Goal: Information Seeking & Learning: Learn about a topic

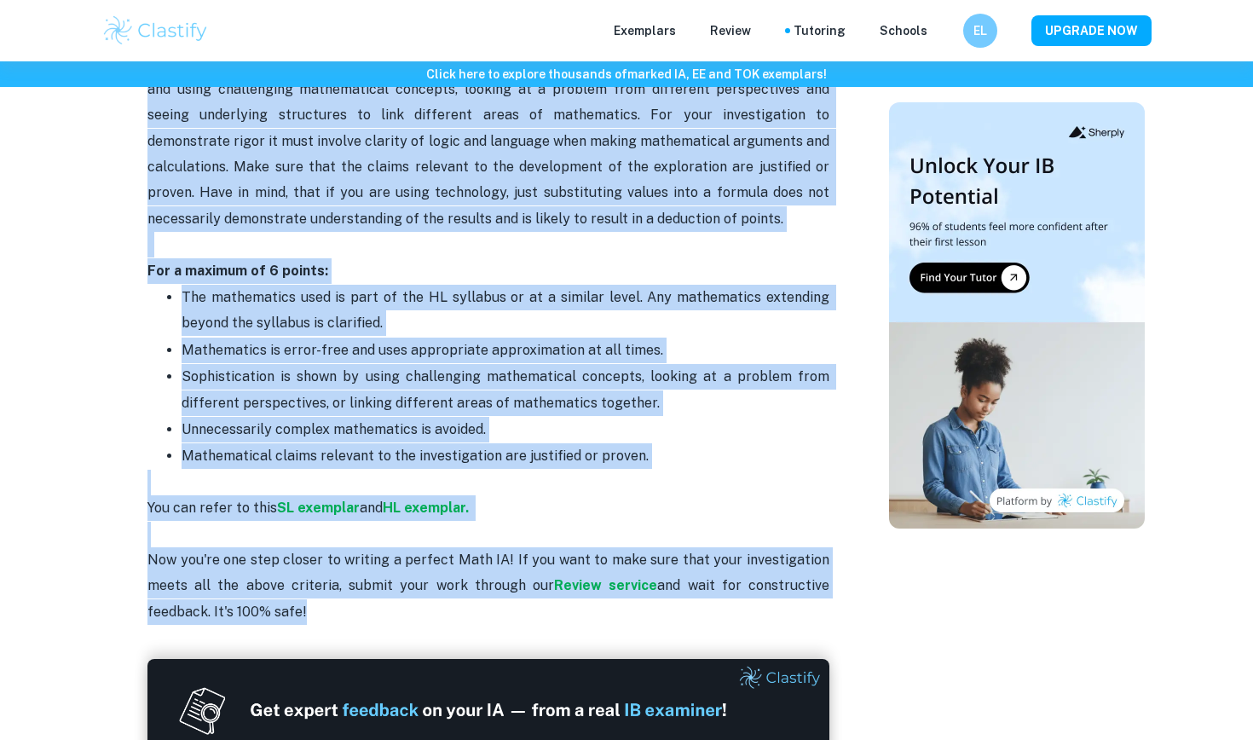
scroll to position [3406, 0]
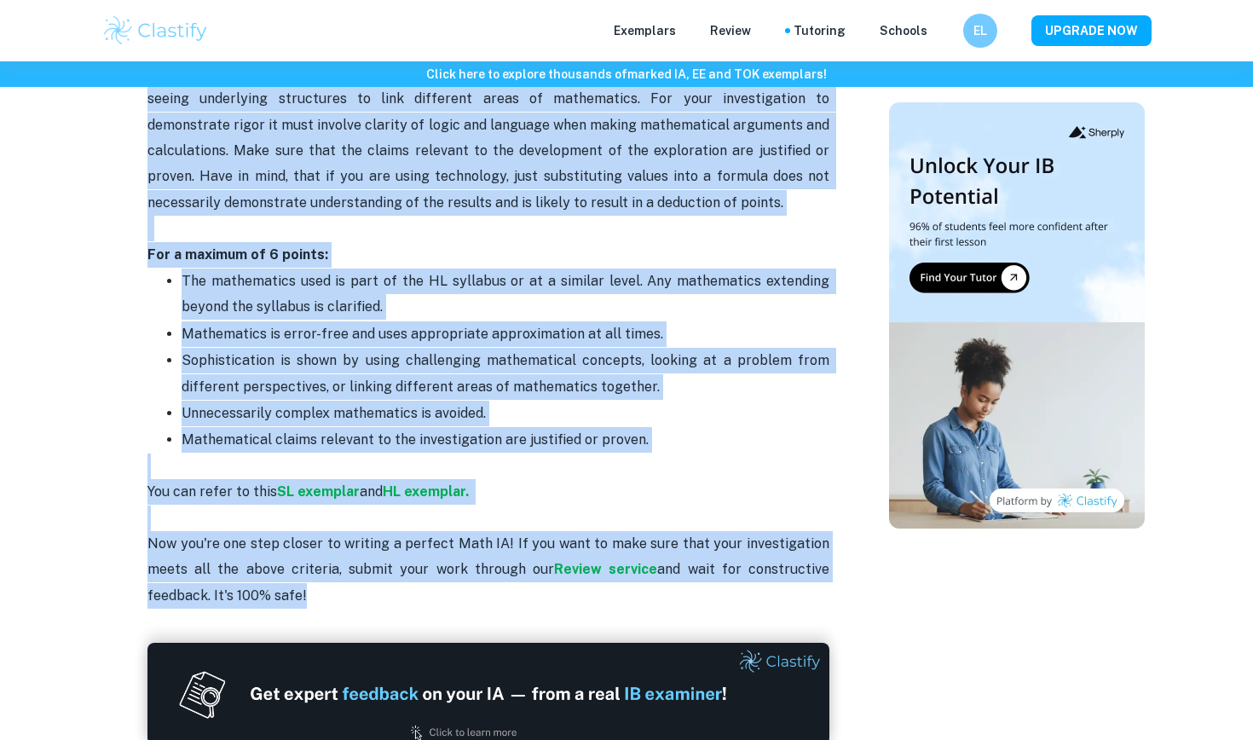
drag, startPoint x: 142, startPoint y: 207, endPoint x: 347, endPoint y: 558, distance: 406.5
copy div "Is your Math IA deadline coming up? We are here to help you confirm if your inv…"
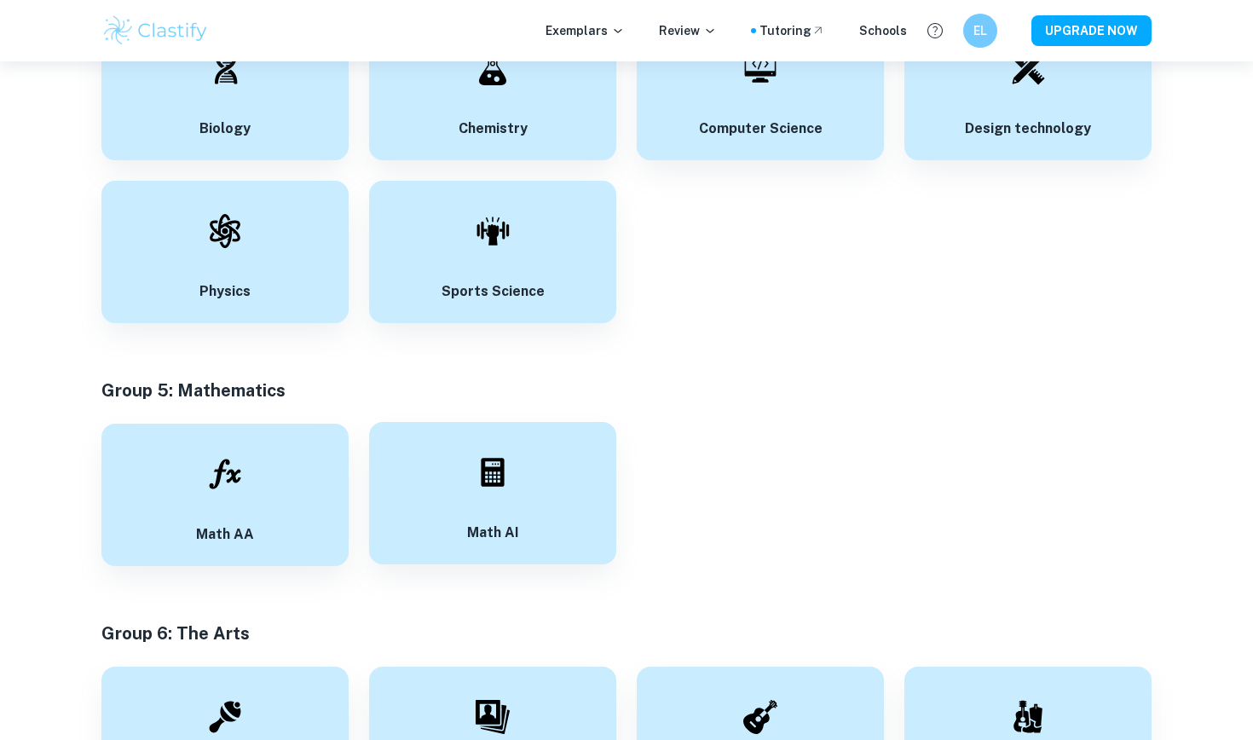
scroll to position [2962, 0]
click at [262, 496] on div "Math AA" at bounding box center [224, 494] width 247 height 142
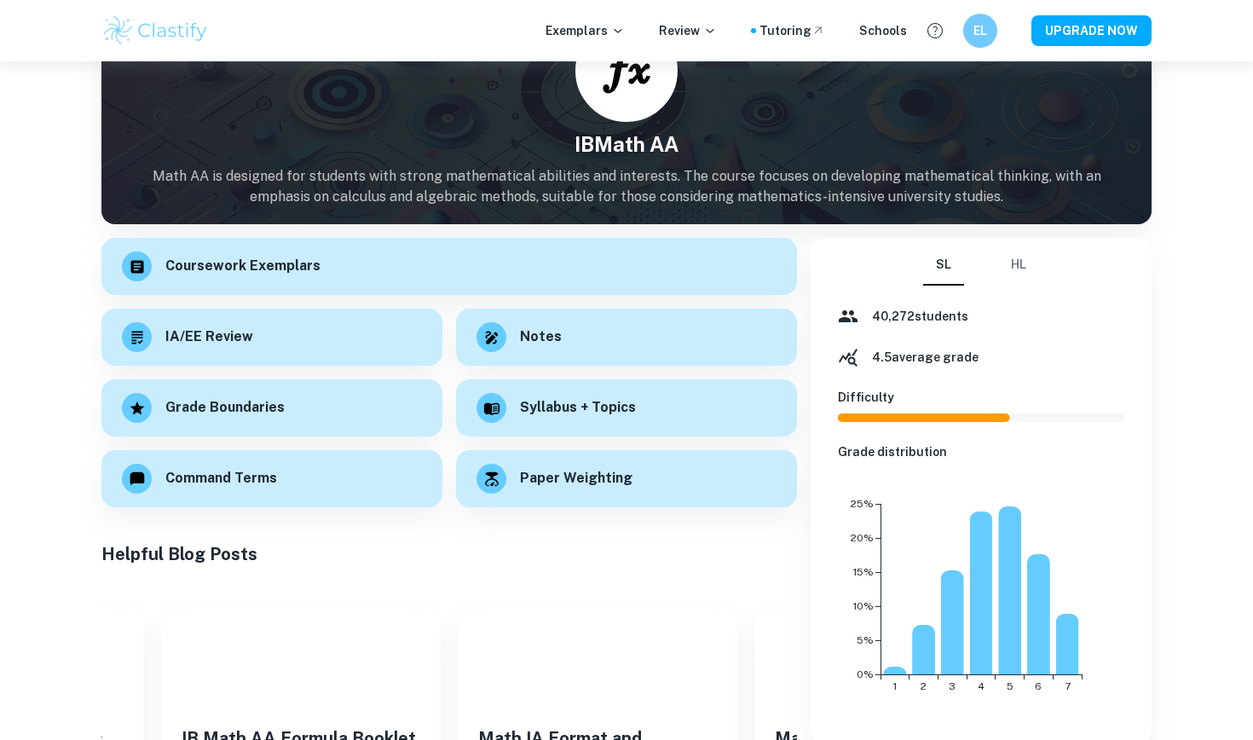
scroll to position [96, 0]
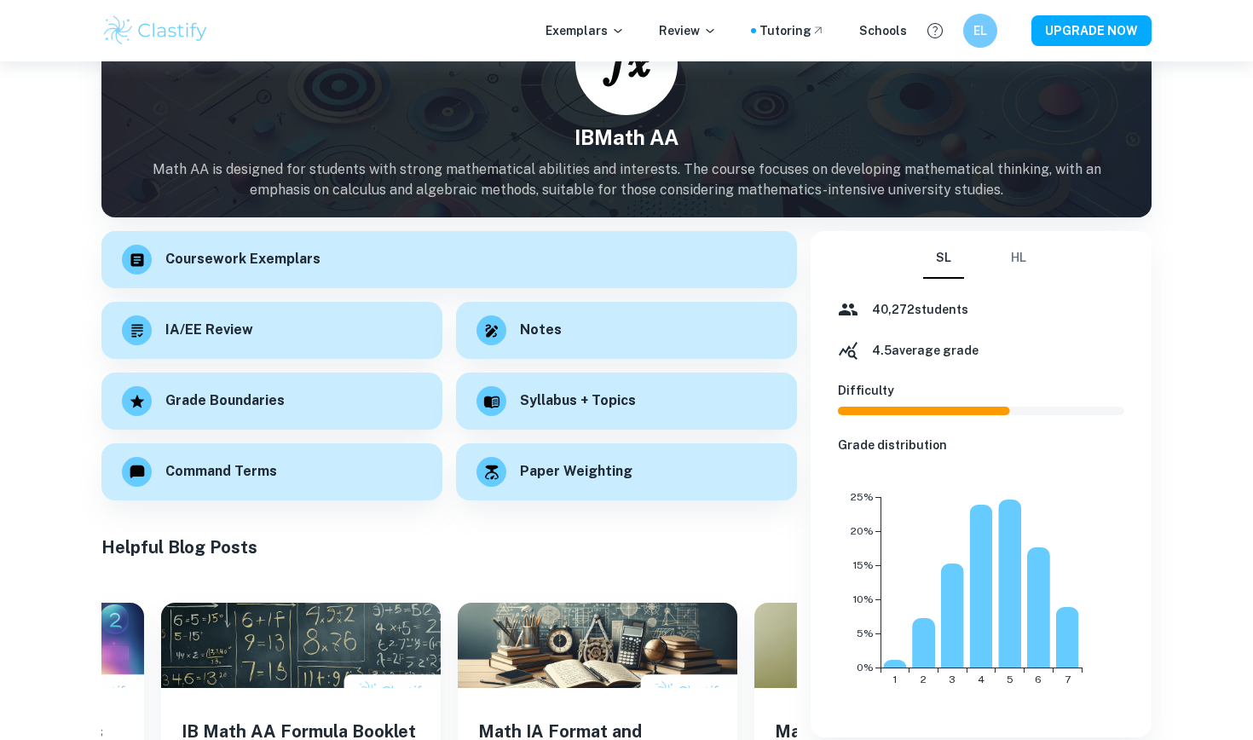
click at [1024, 255] on button "HL" at bounding box center [1018, 258] width 41 height 41
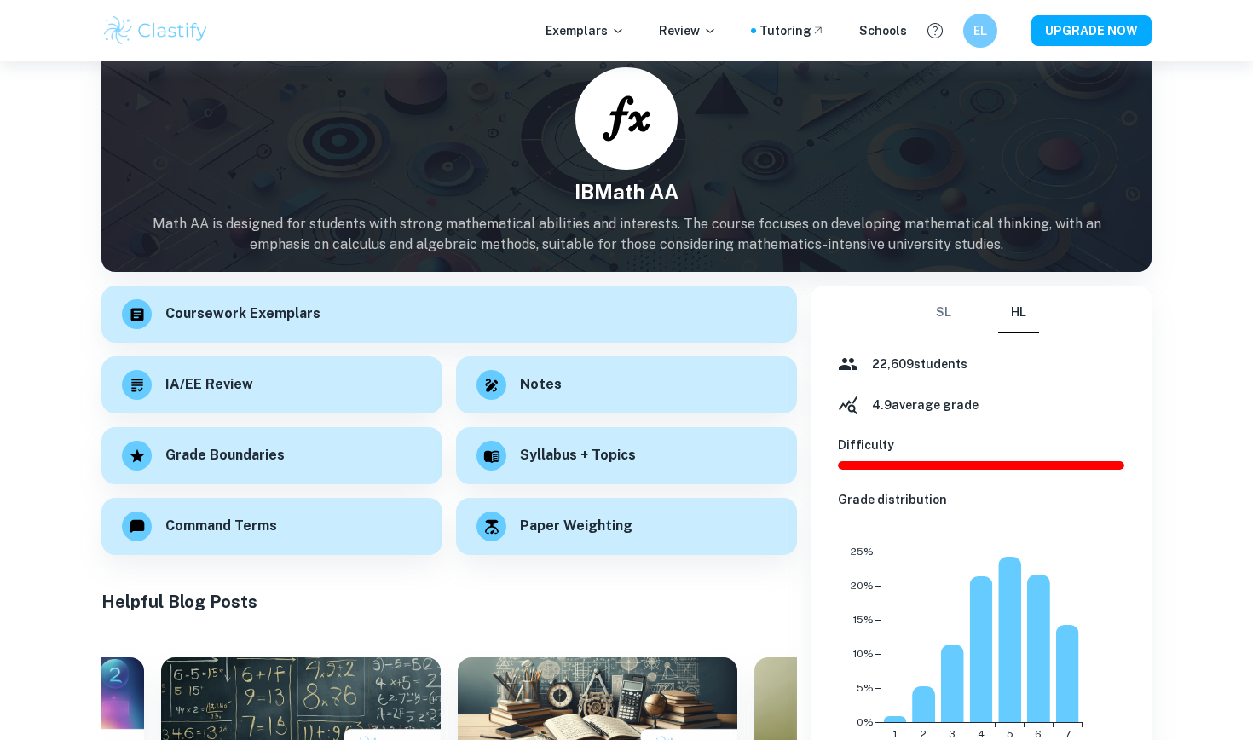
scroll to position [43, 0]
click at [307, 400] on div "IA/EE Review" at bounding box center [271, 382] width 341 height 57
click at [305, 376] on div "IA/EE Review" at bounding box center [271, 382] width 341 height 57
click at [228, 319] on h6 "Coursework Exemplars" at bounding box center [242, 311] width 155 height 21
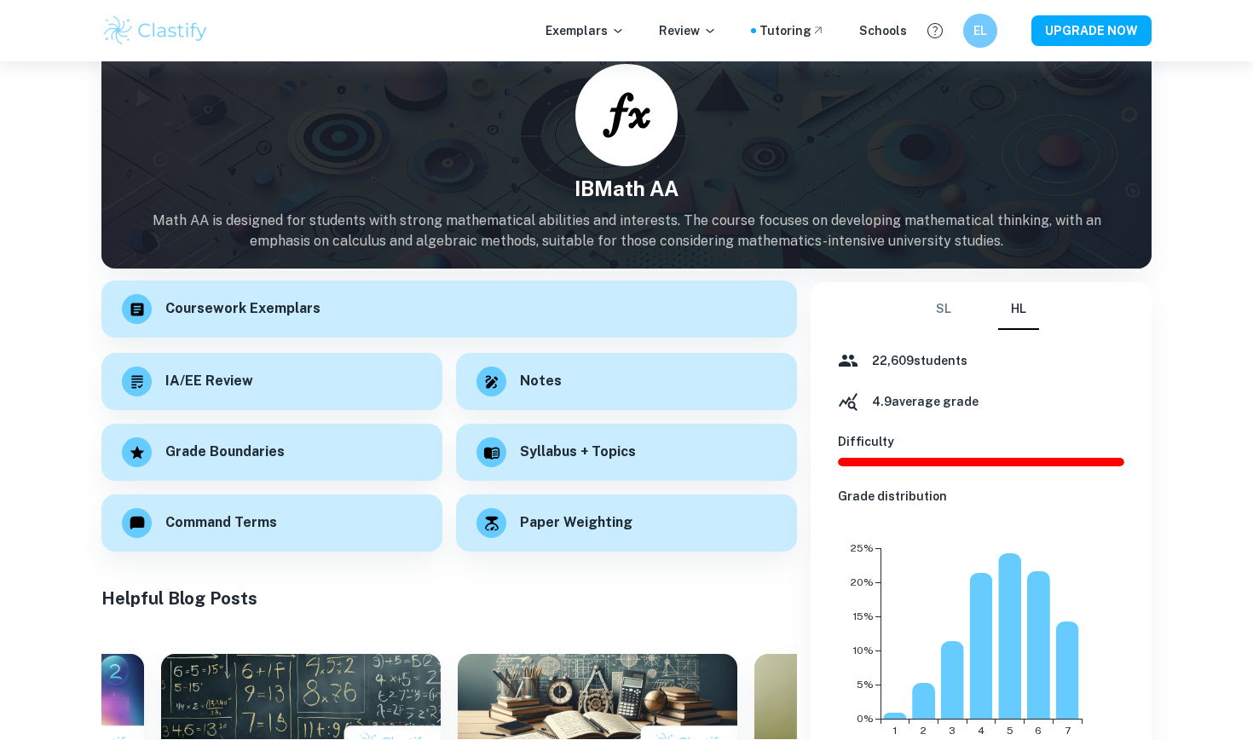
scroll to position [26, 0]
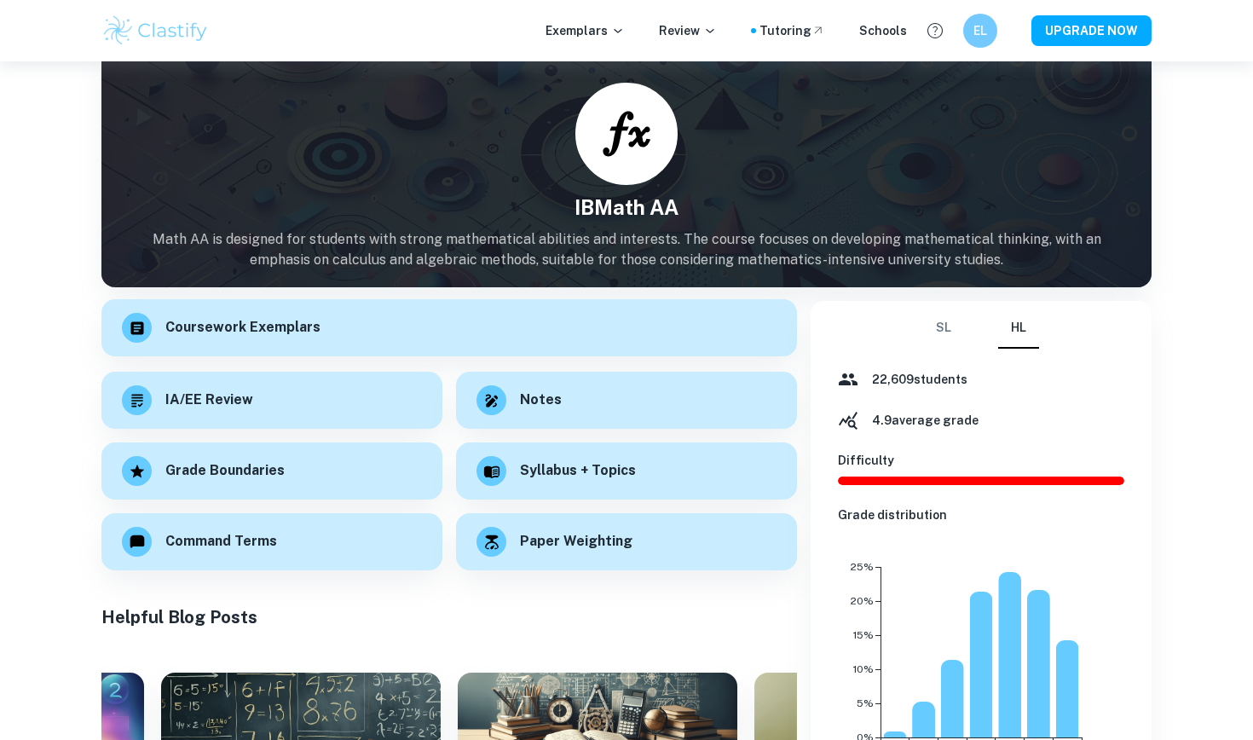
click at [544, 340] on div "Coursework Exemplars" at bounding box center [449, 327] width 696 height 57
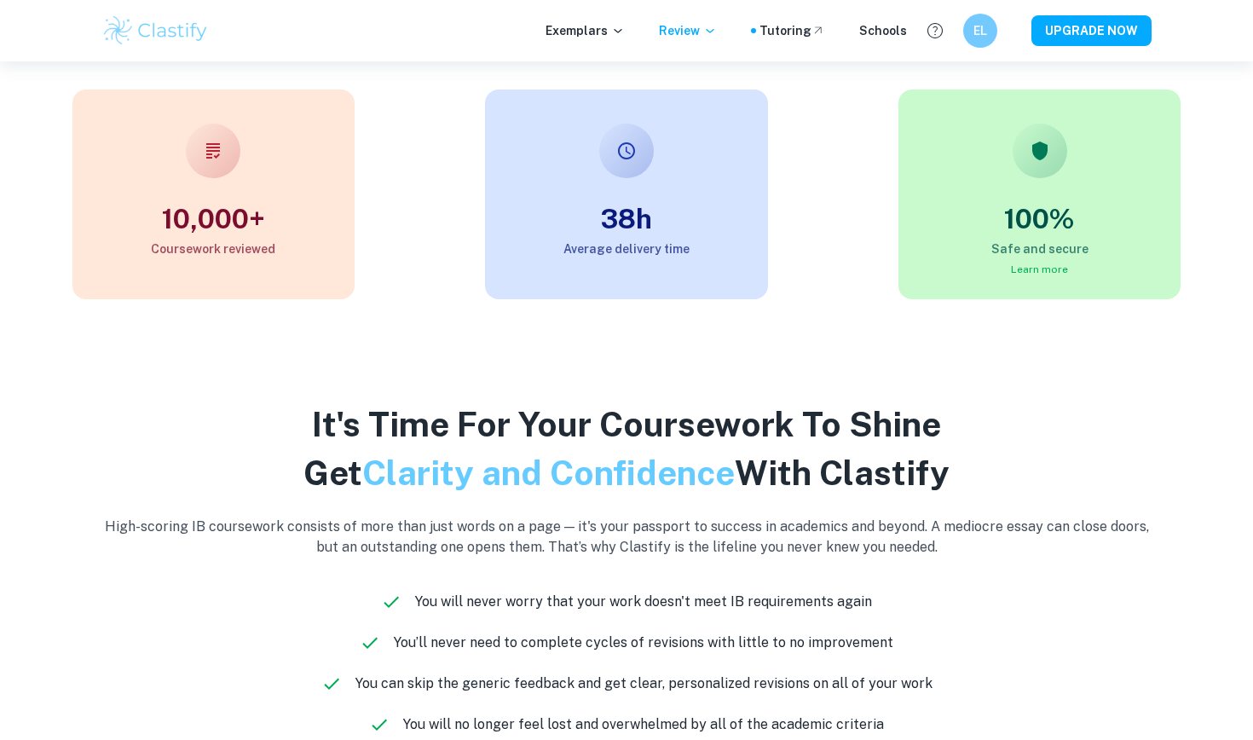
scroll to position [718, 0]
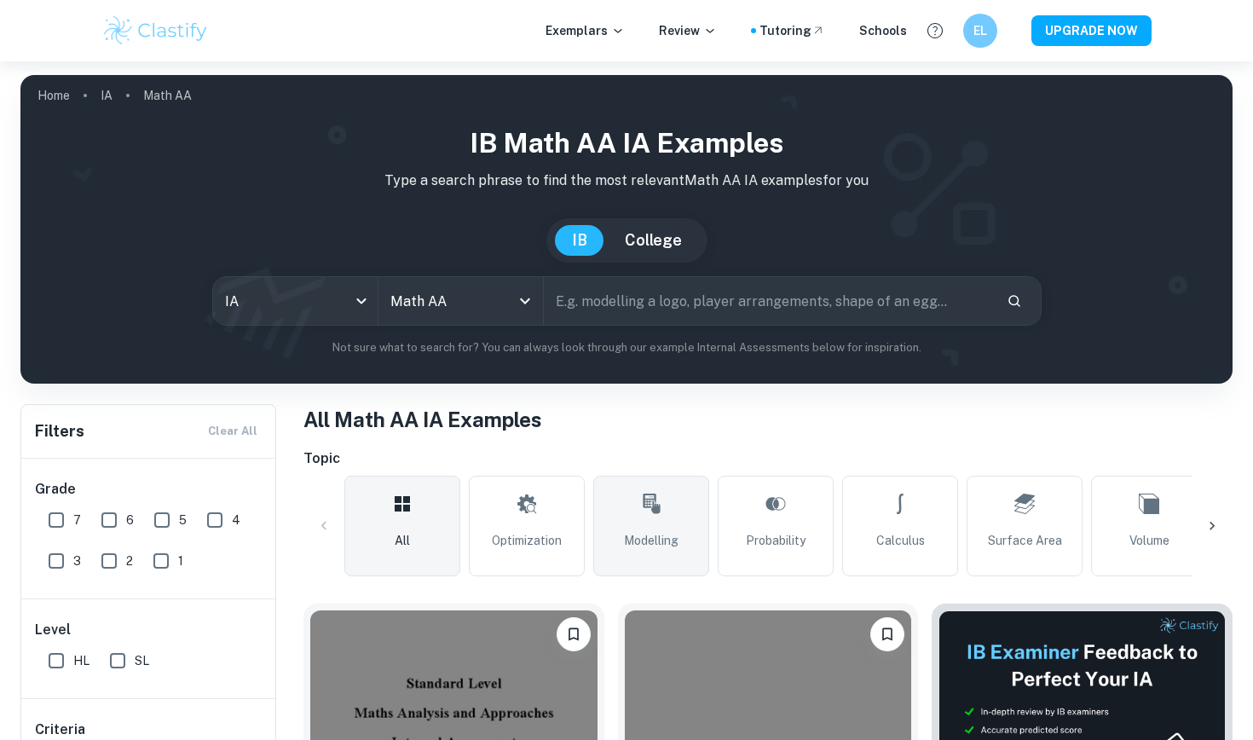
scroll to position [239, 0]
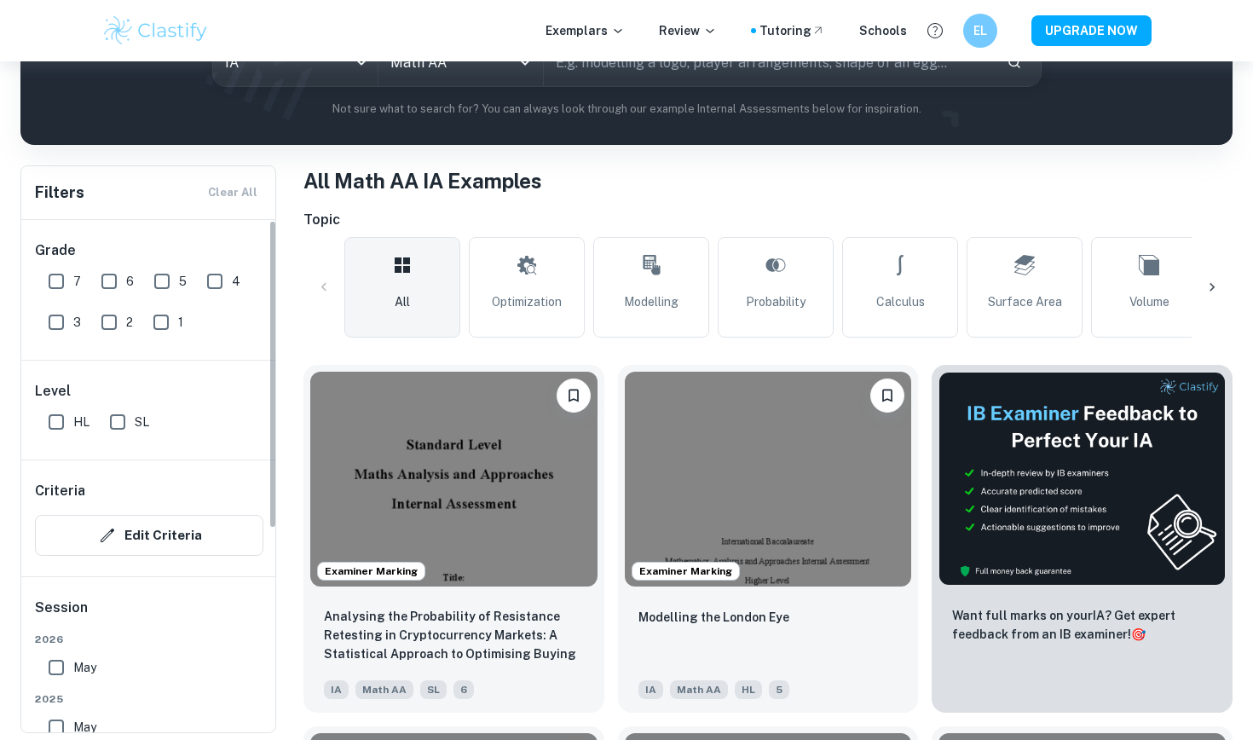
click at [53, 278] on input "7" at bounding box center [56, 281] width 34 height 34
checkbox input "true"
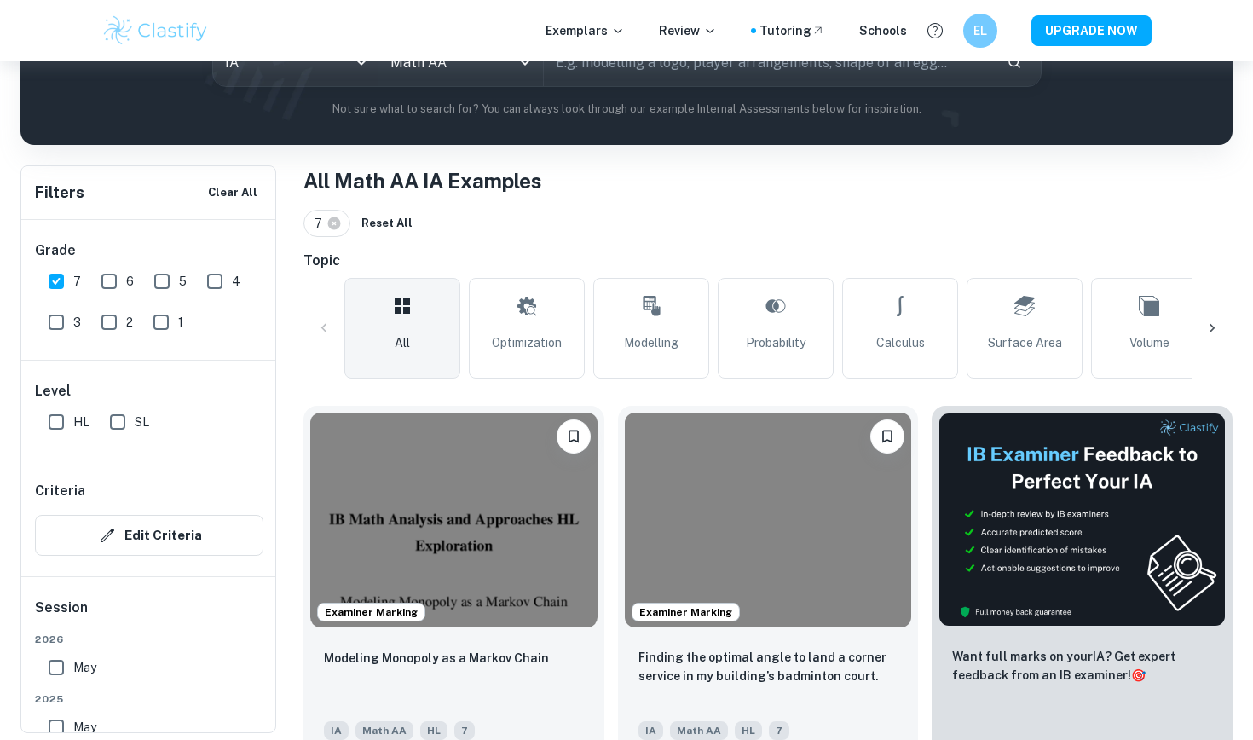
click at [65, 419] on input "HL" at bounding box center [56, 422] width 34 height 34
checkbox input "true"
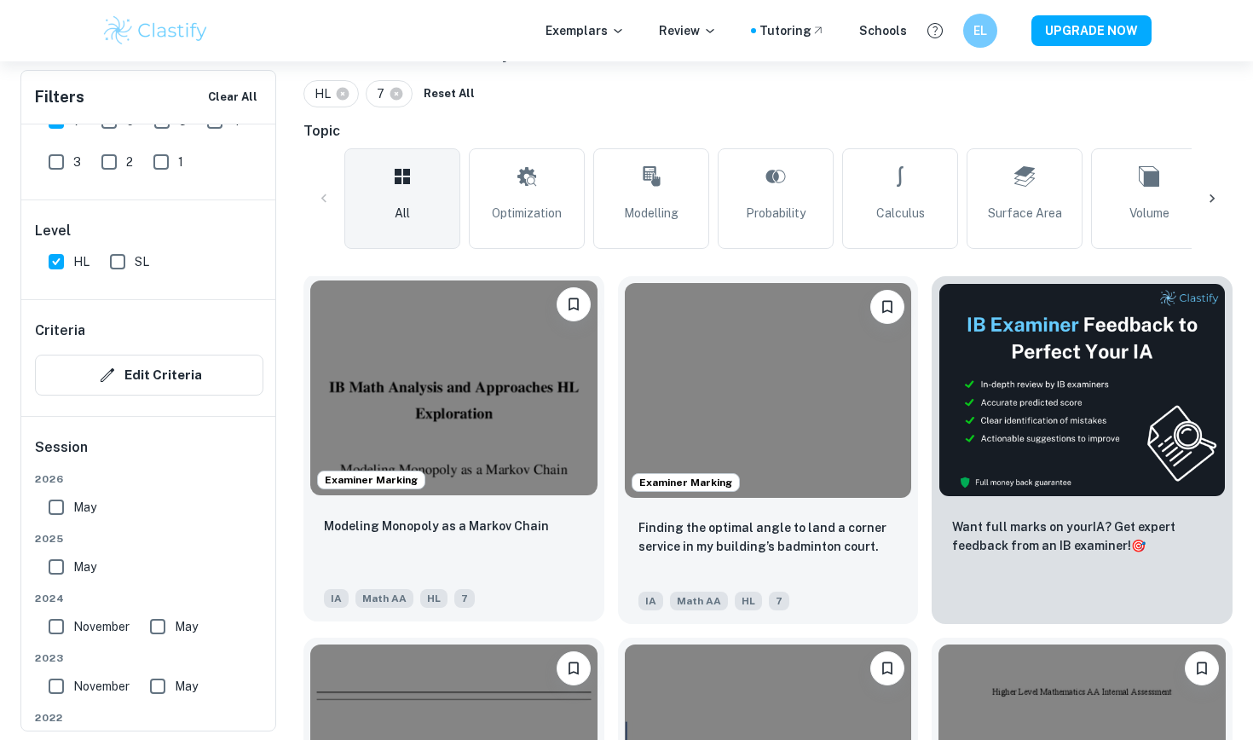
scroll to position [370, 0]
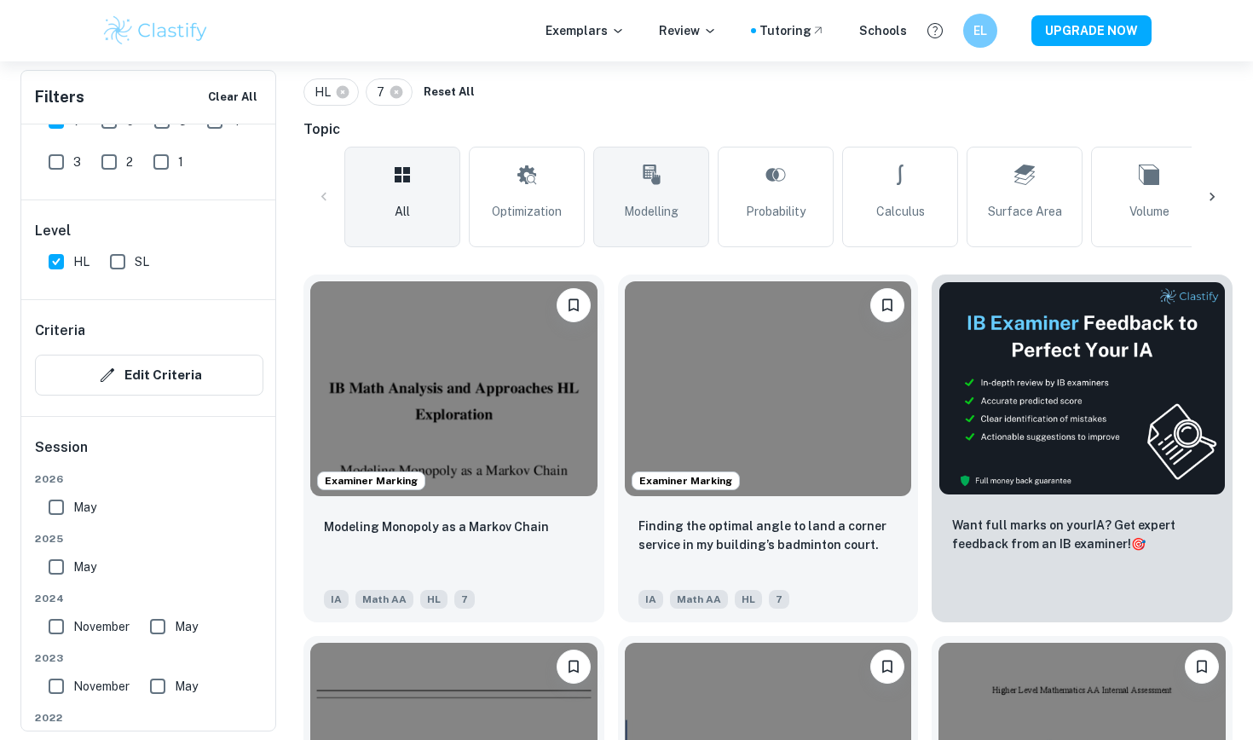
click at [628, 214] on span "Modelling" at bounding box center [651, 211] width 55 height 19
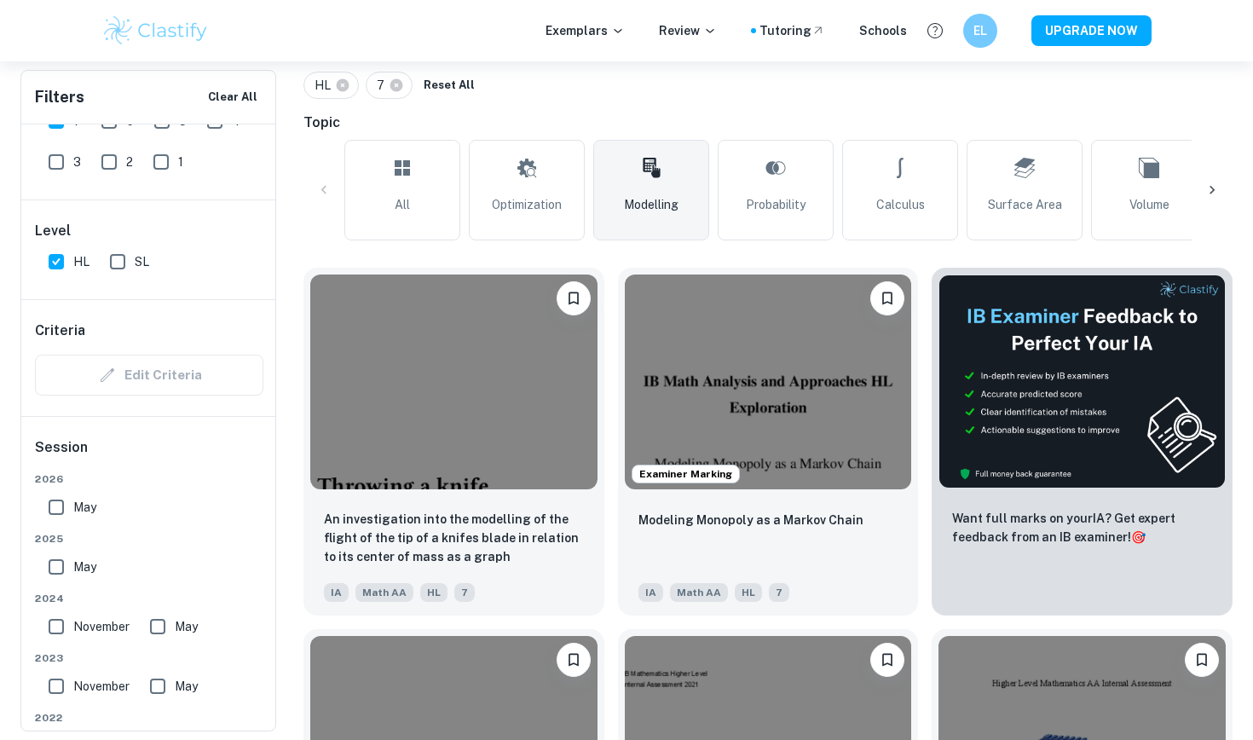
scroll to position [374, 0]
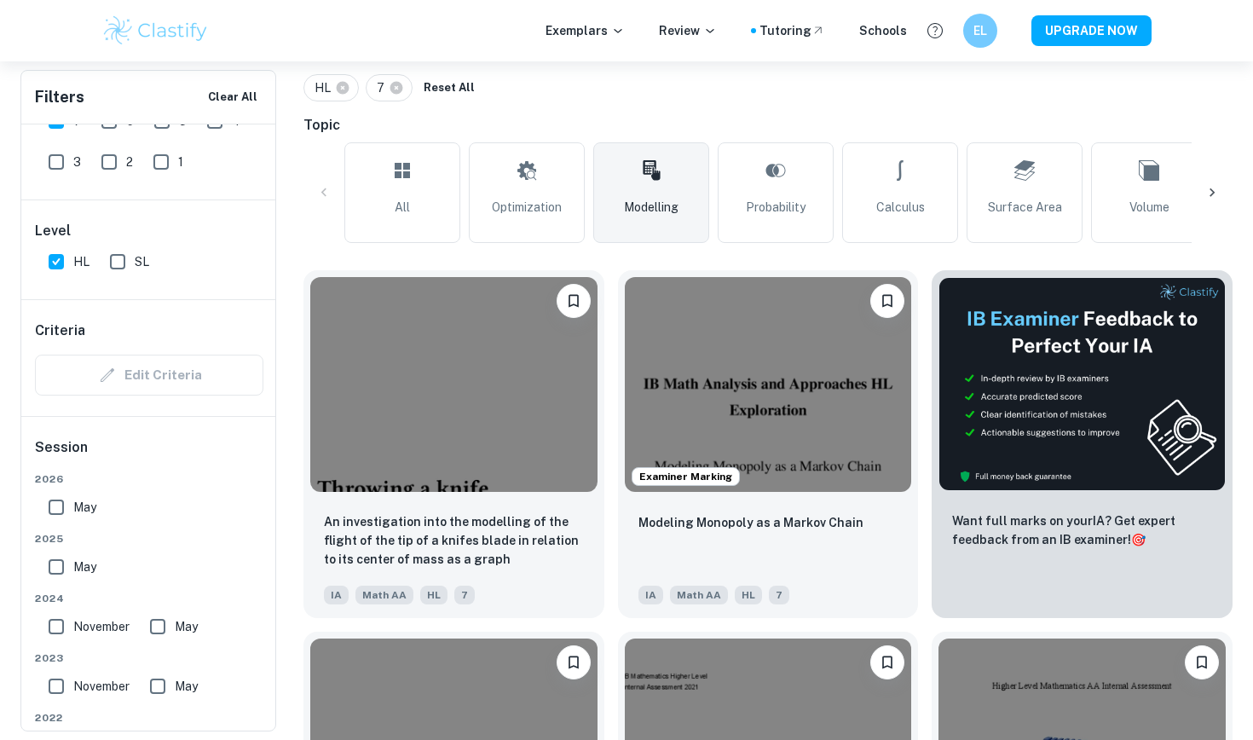
click at [628, 214] on span "Modelling" at bounding box center [651, 207] width 55 height 19
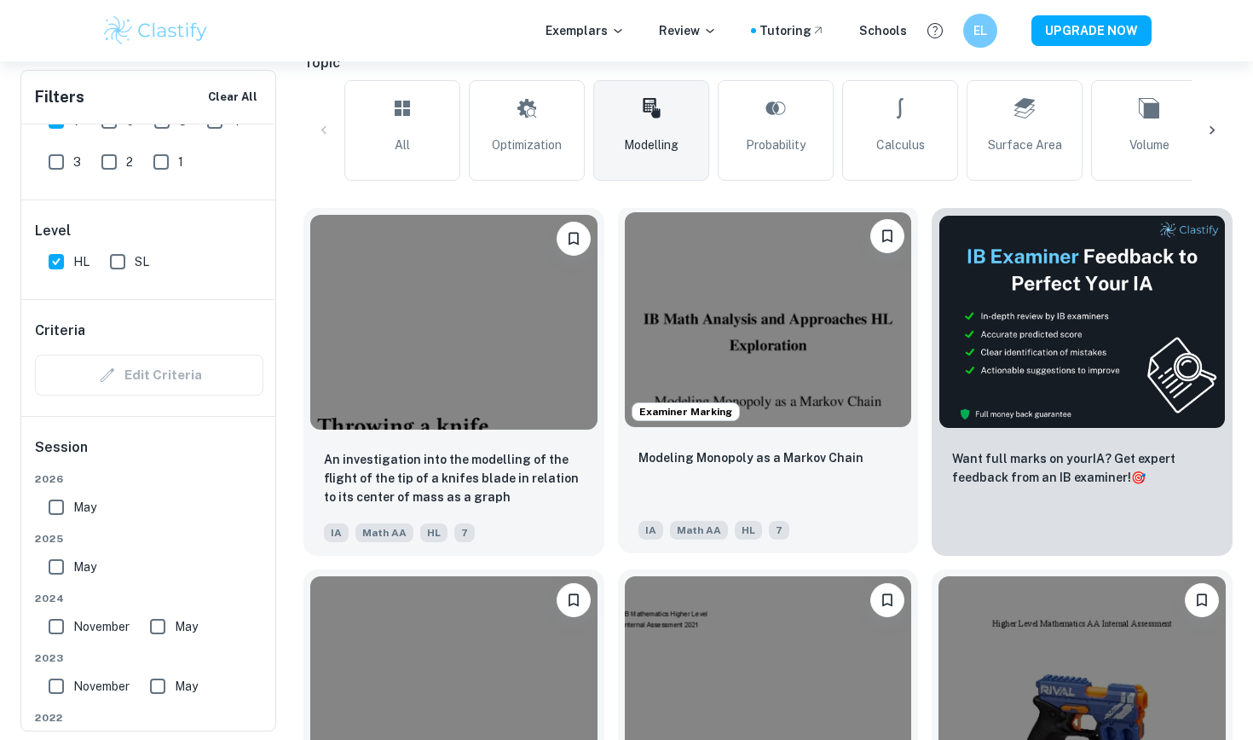
scroll to position [453, 0]
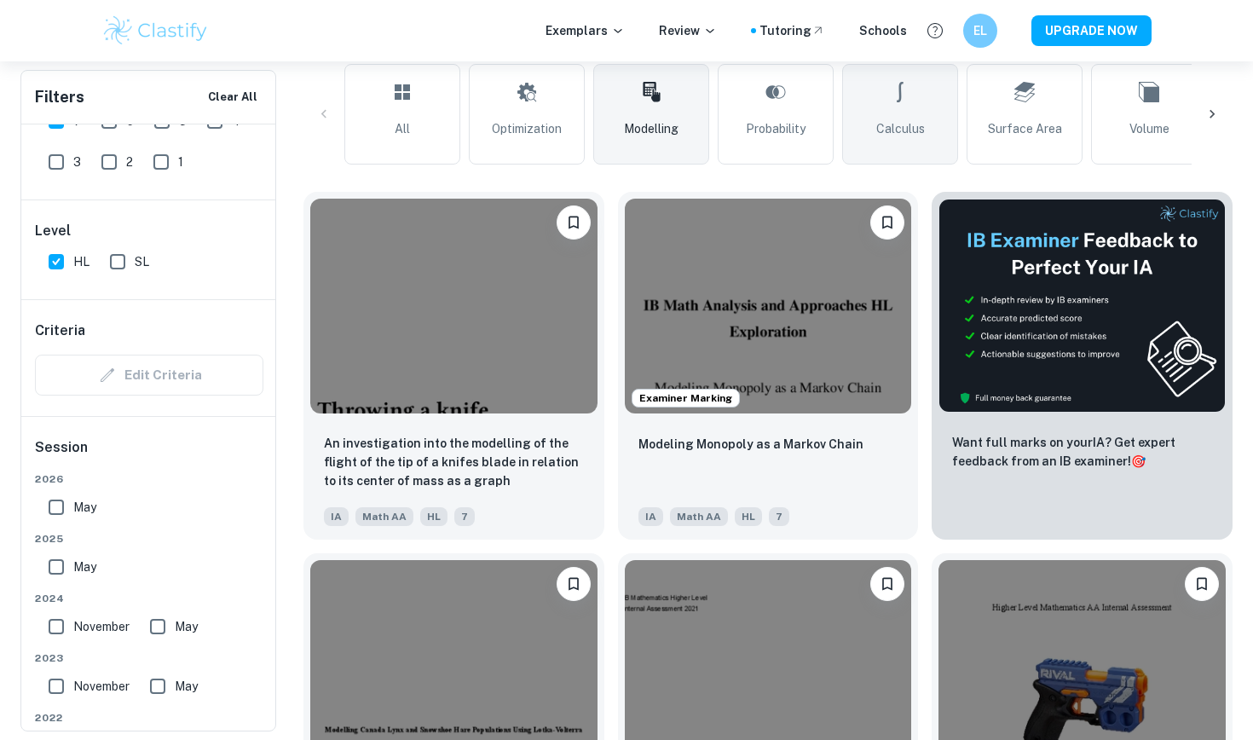
click at [918, 119] on span "Calculus" at bounding box center [900, 128] width 49 height 19
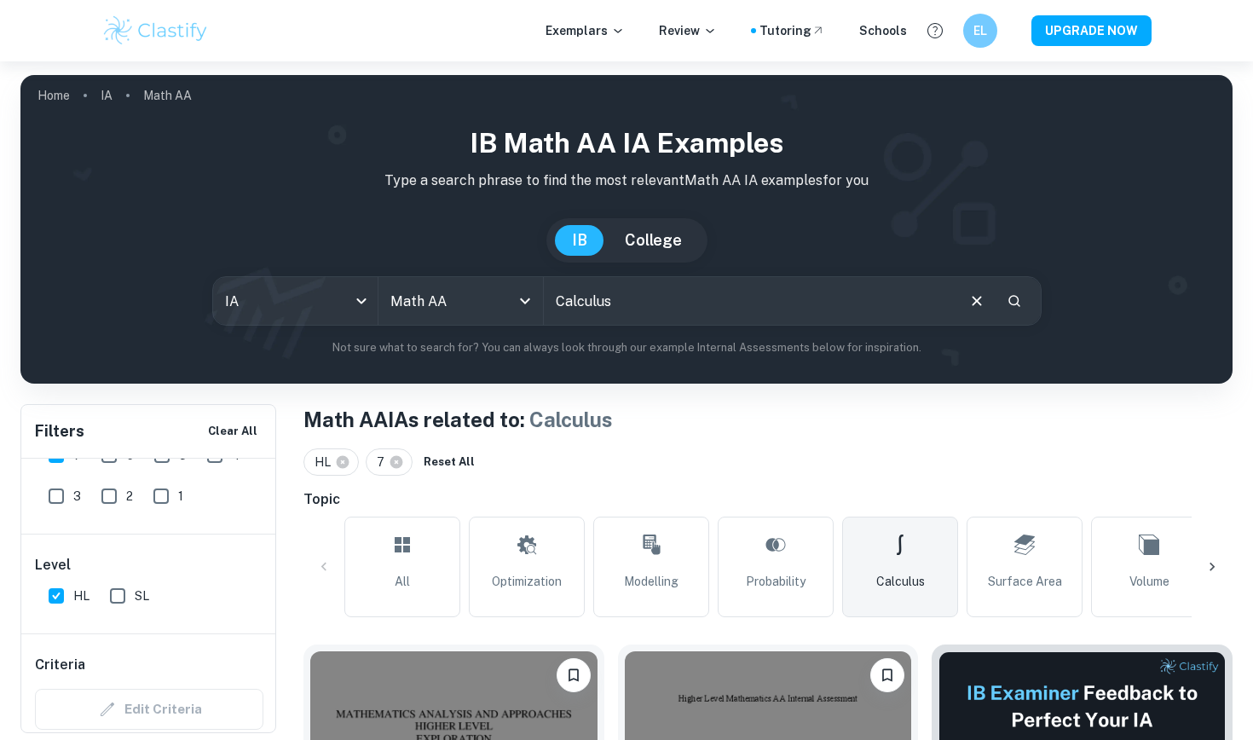
scroll to position [57, 0]
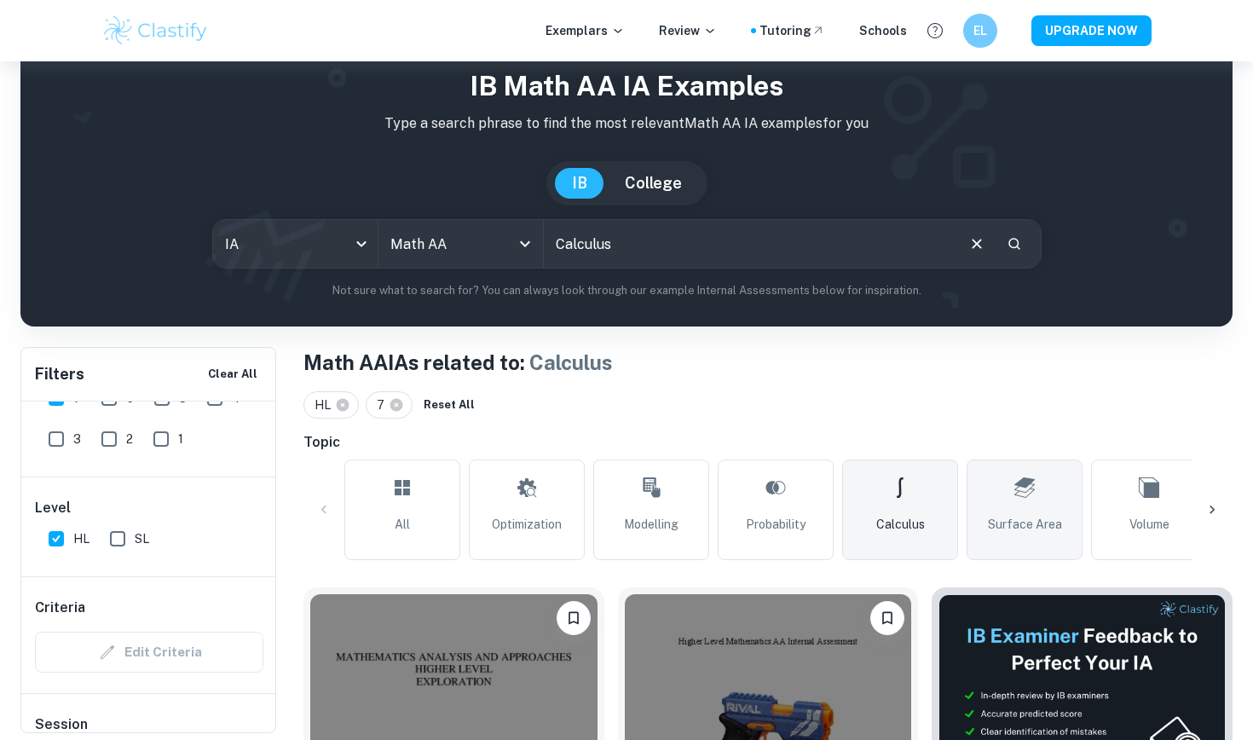
click at [1020, 528] on span "Surface Area" at bounding box center [1025, 524] width 74 height 19
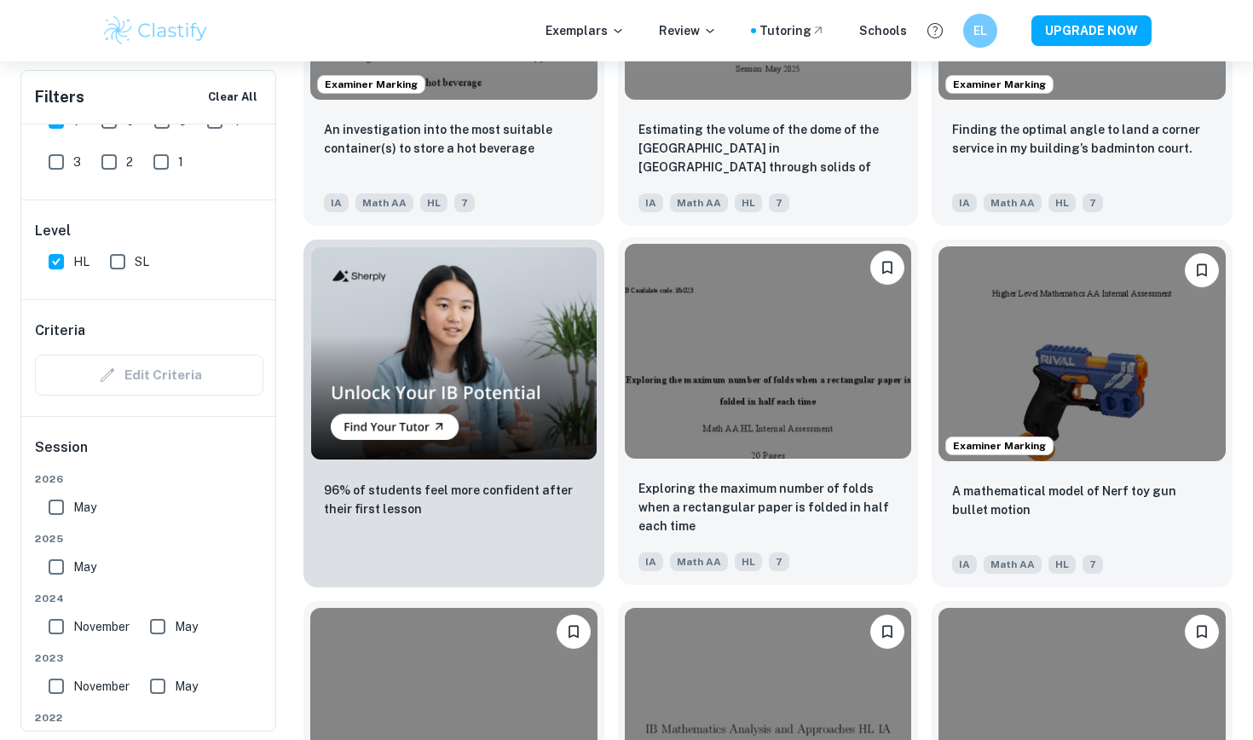
scroll to position [1131, 0]
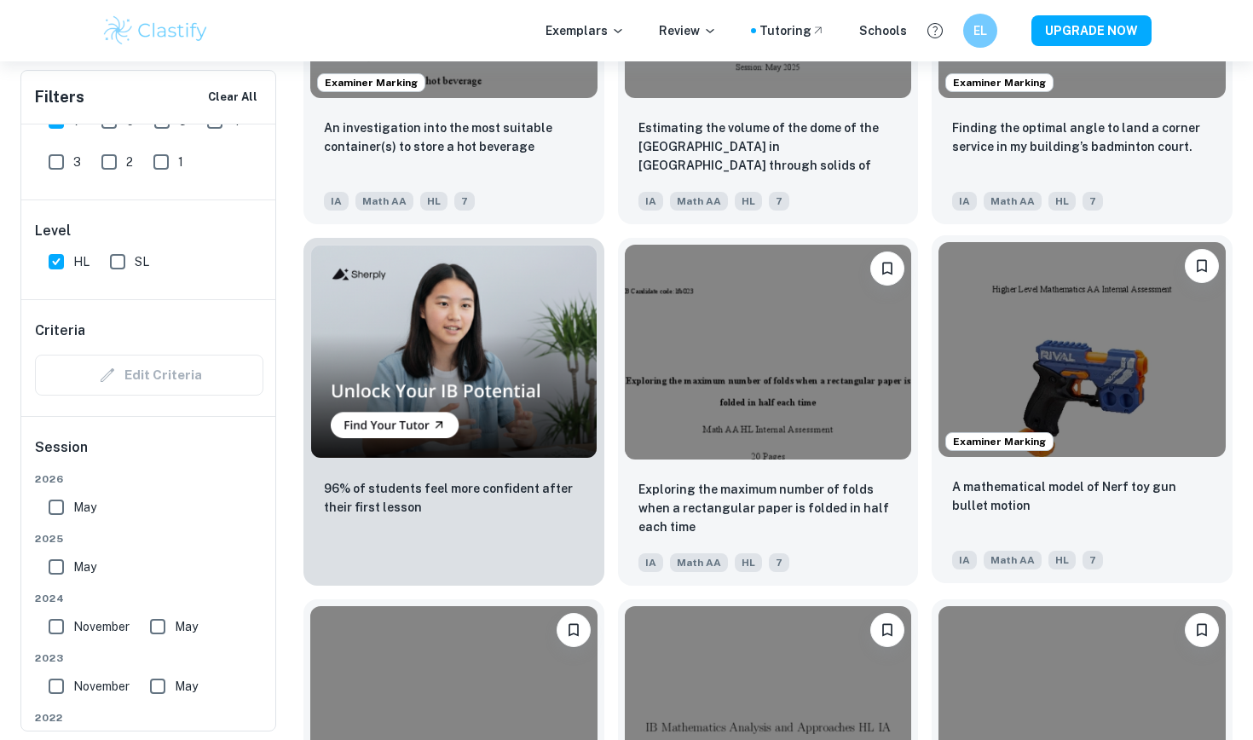
click at [1087, 433] on img at bounding box center [1082, 349] width 287 height 215
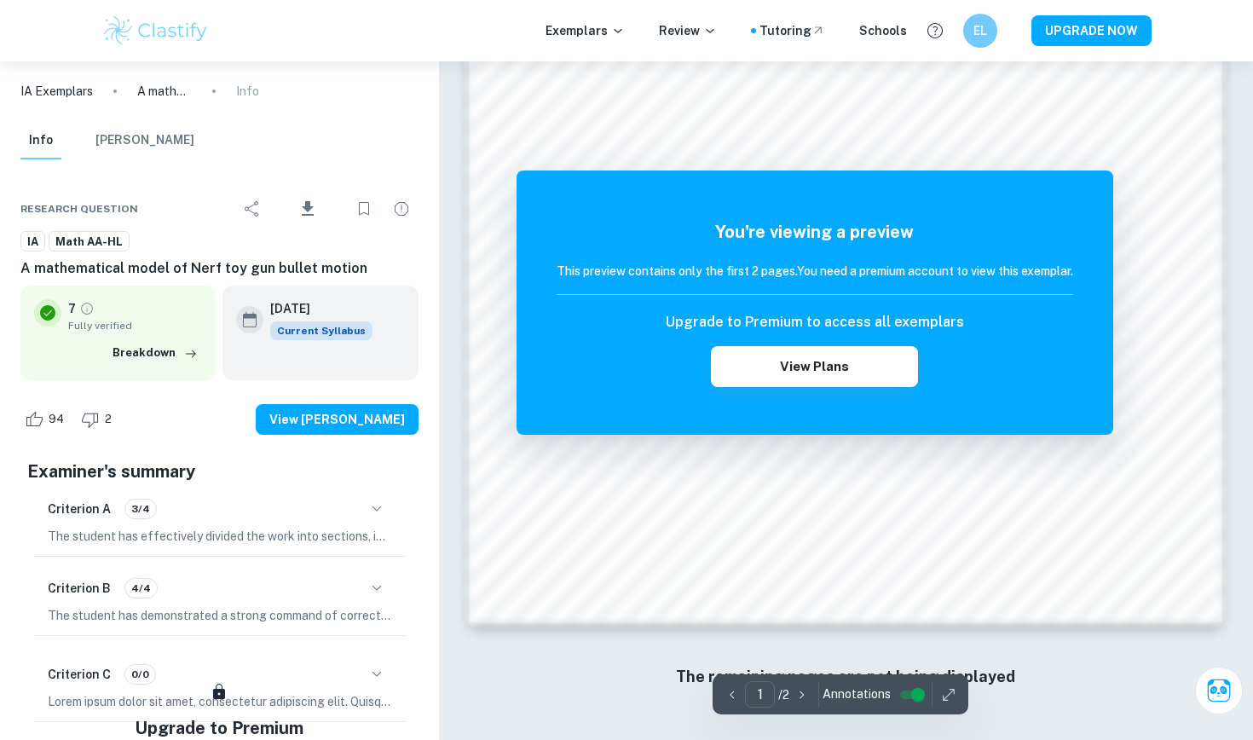
scroll to position [1591, 0]
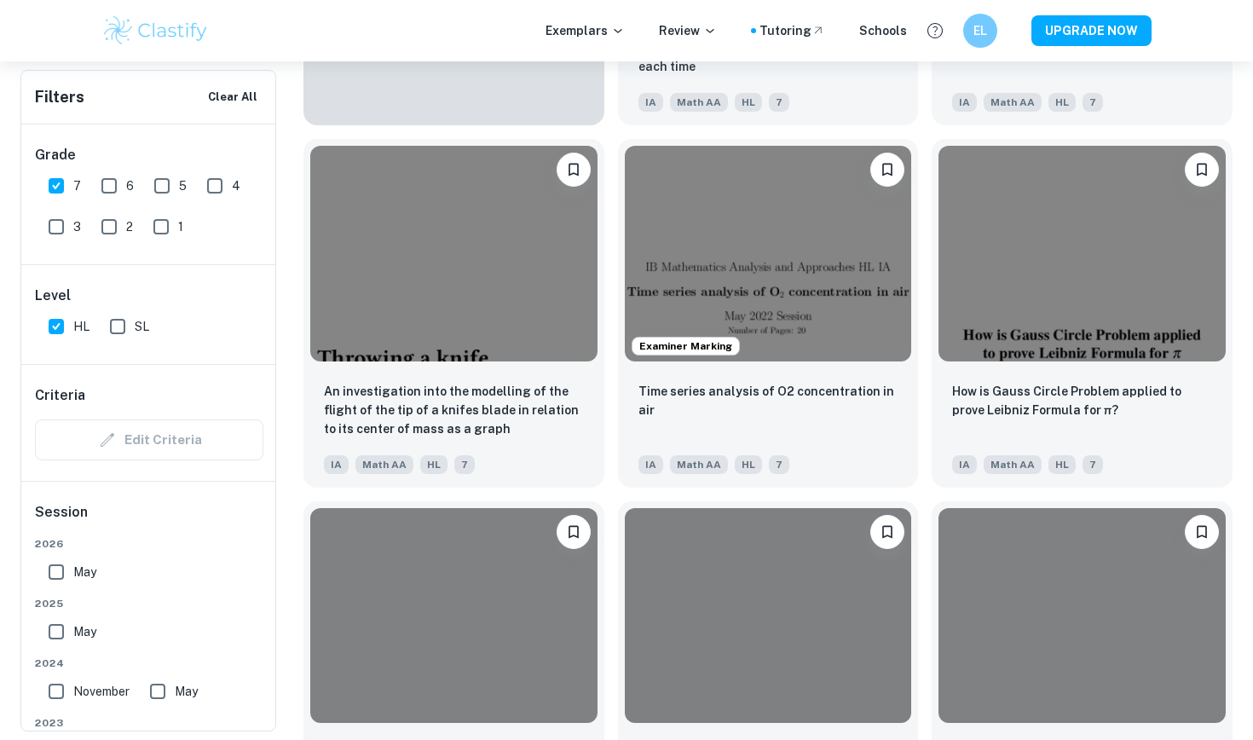
scroll to position [1131, 0]
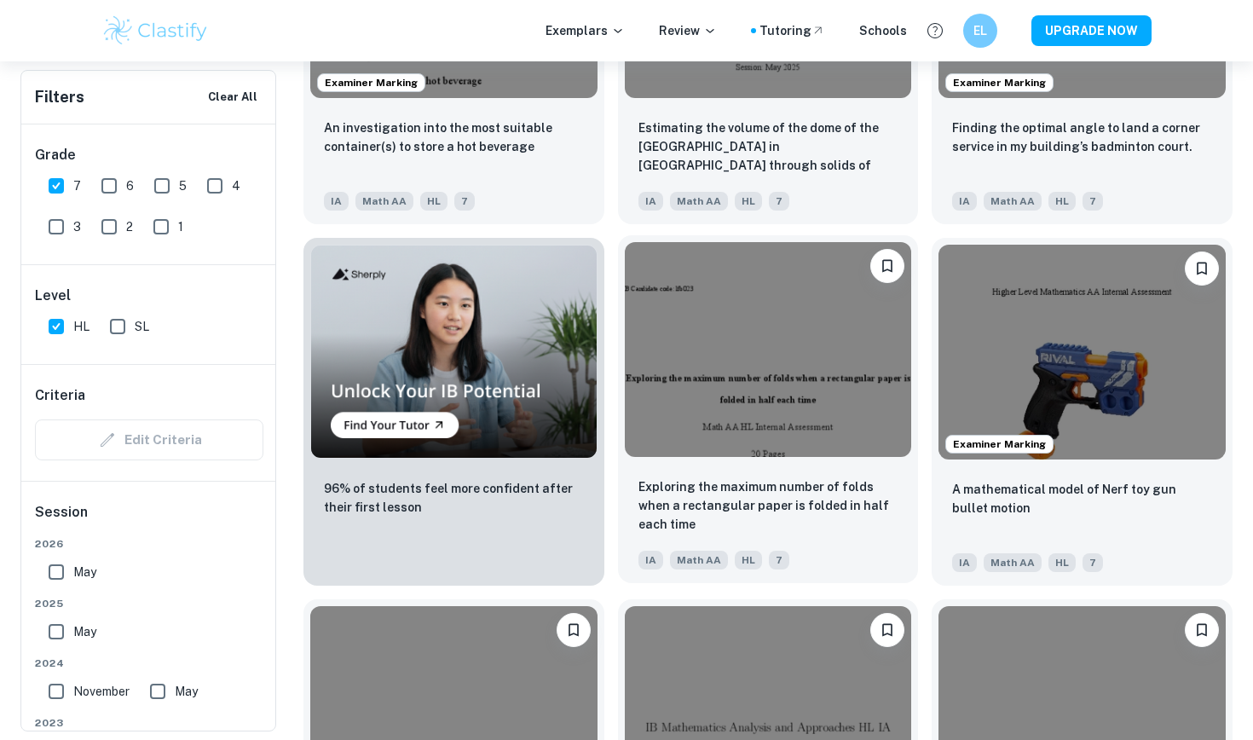
click at [753, 521] on div "Exploring the maximum number of folds when a rectangular paper is folded in hal…" at bounding box center [769, 506] width 260 height 58
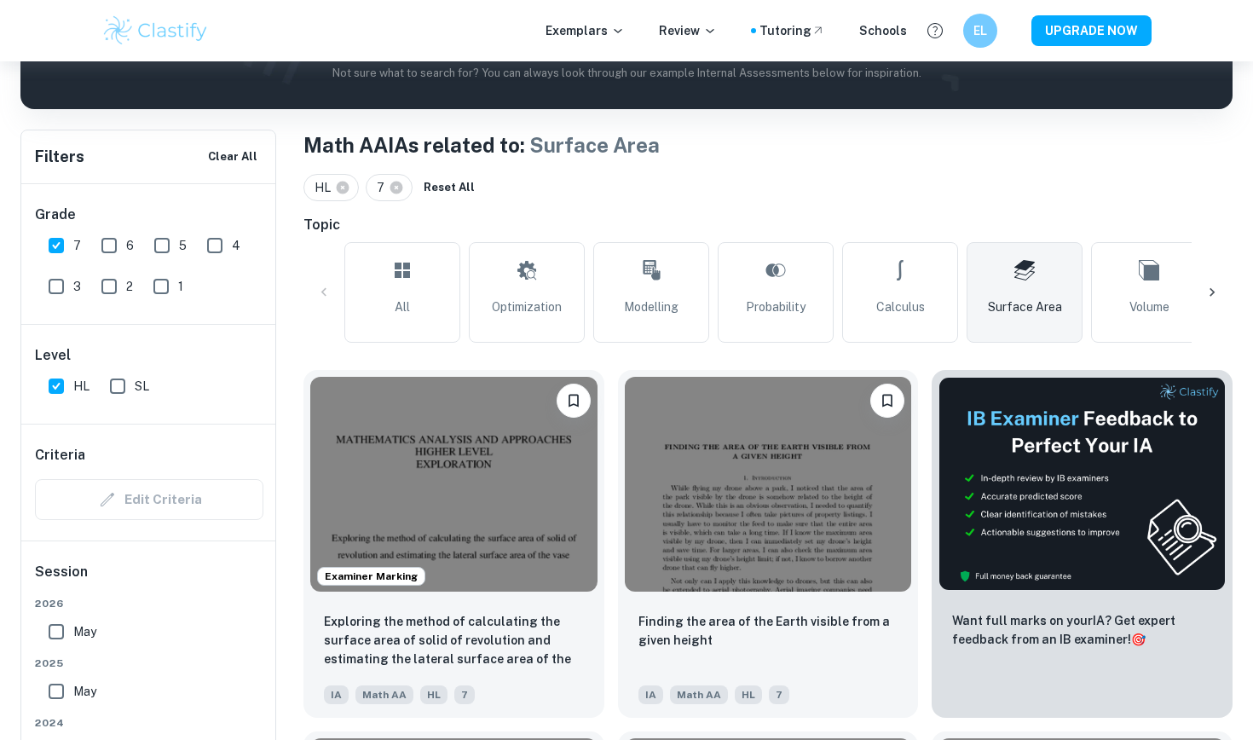
scroll to position [308, 0]
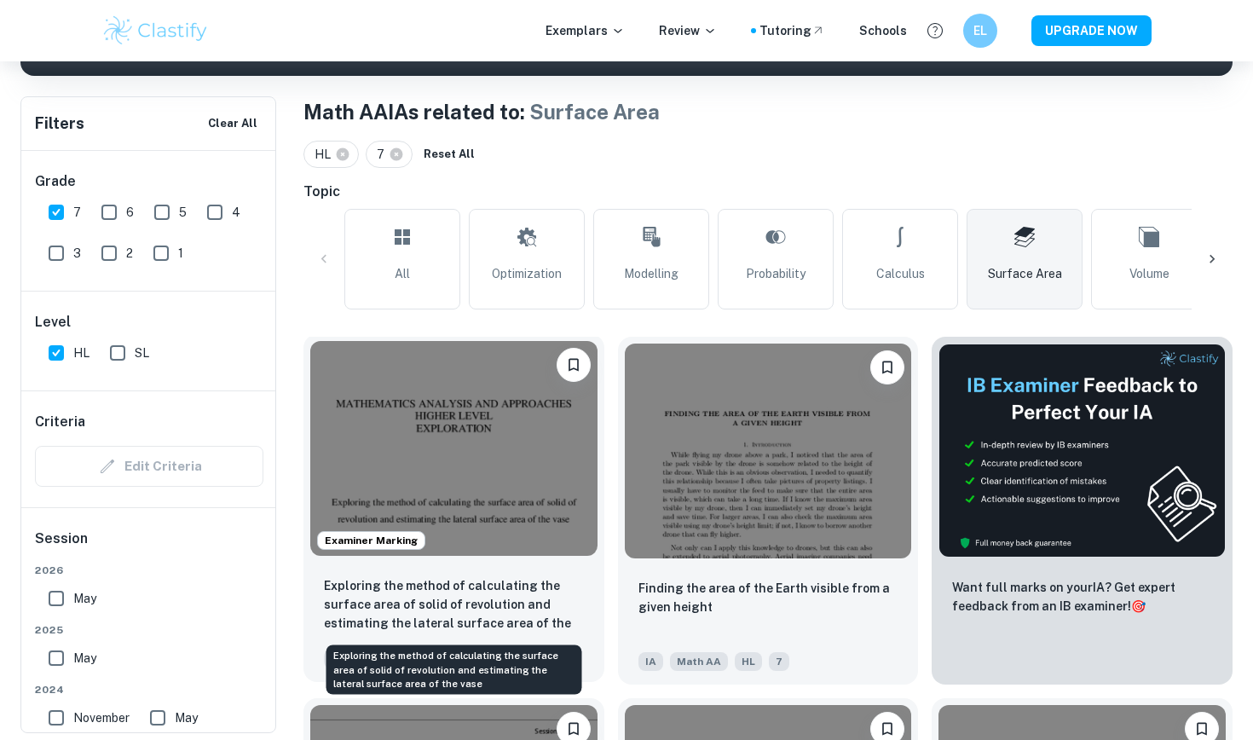
click at [483, 594] on p "Exploring the method of calculating the surface area of solid of revolution and…" at bounding box center [454, 605] width 260 height 58
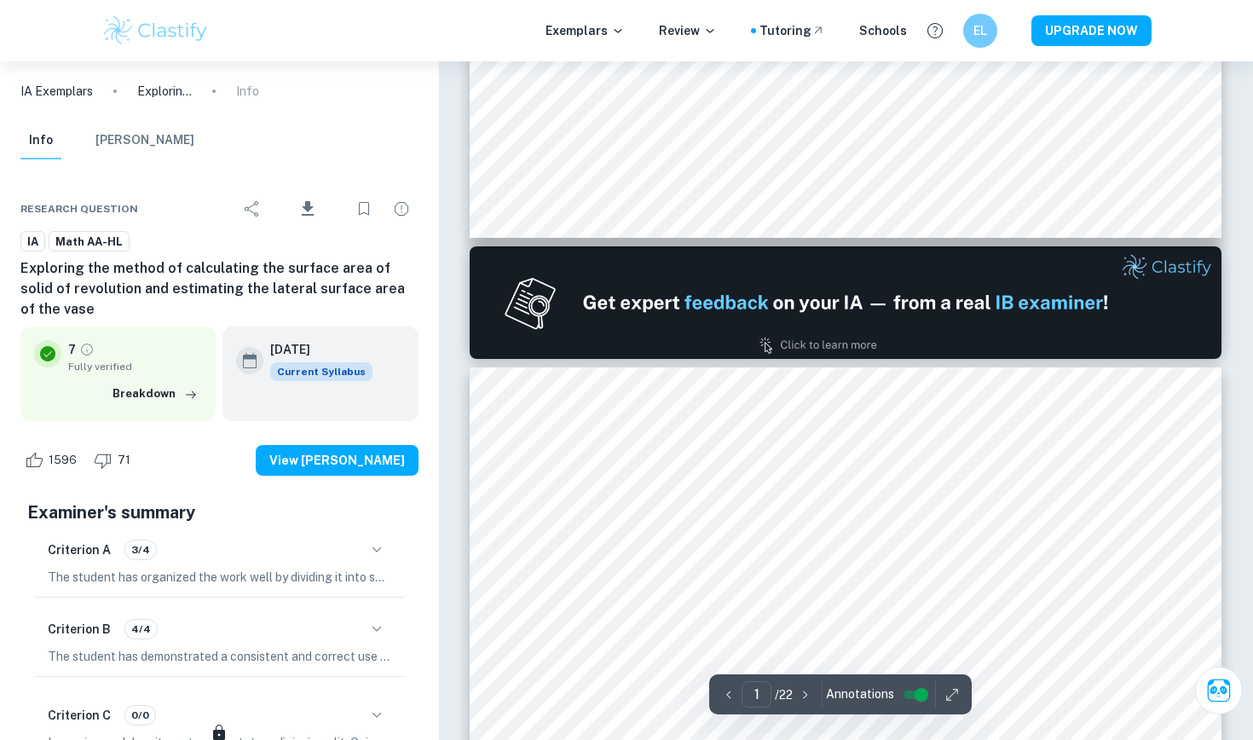
type input "2"
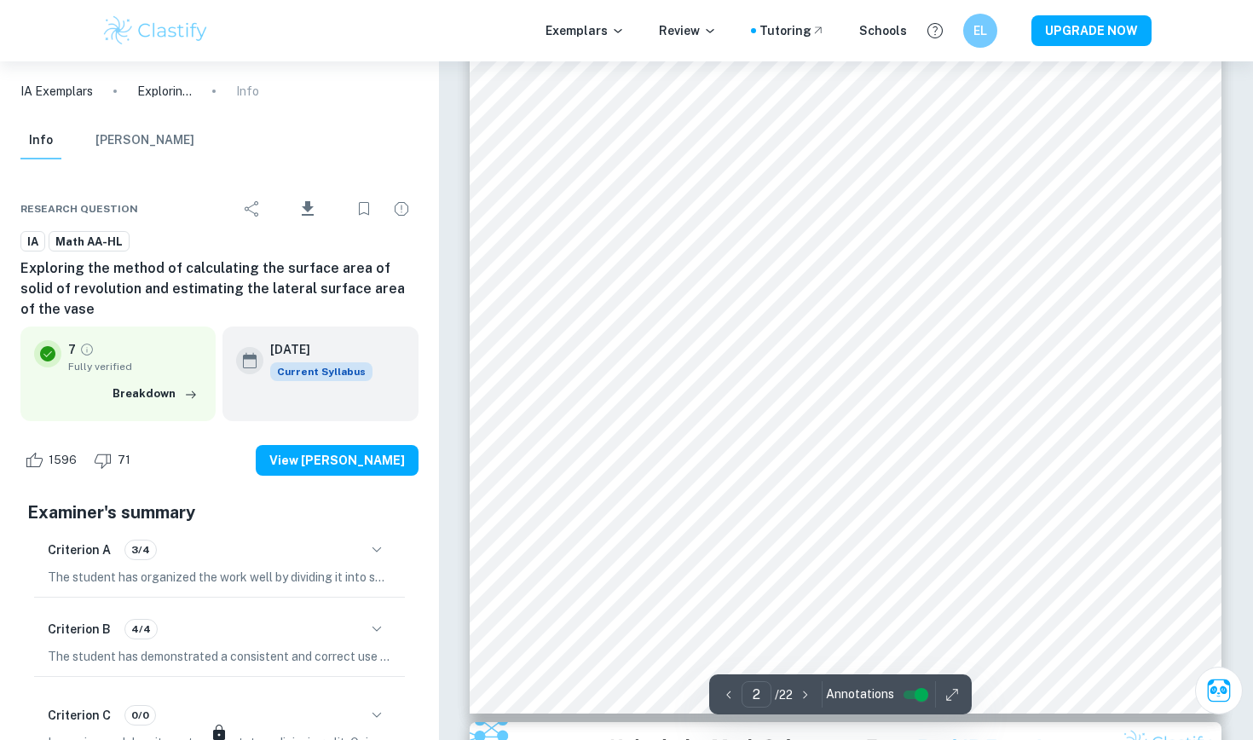
scroll to position [1626, 0]
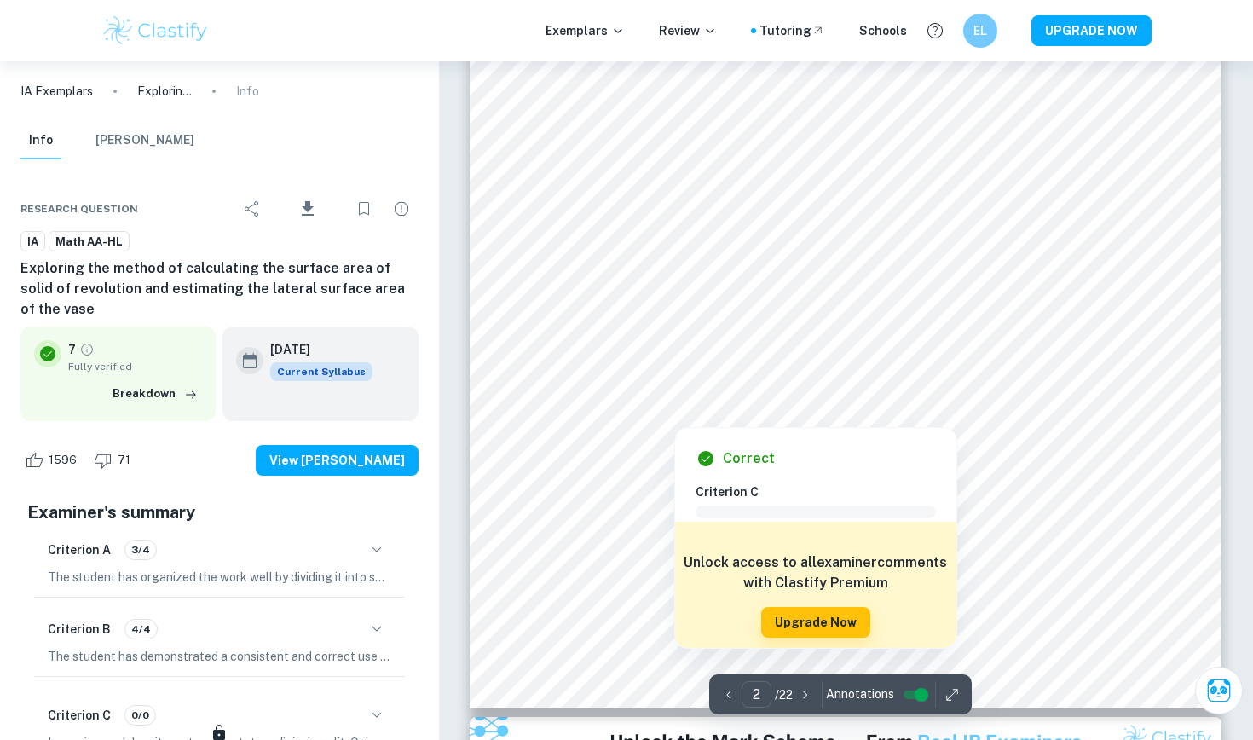
click at [836, 216] on div at bounding box center [846, 240] width 570 height 55
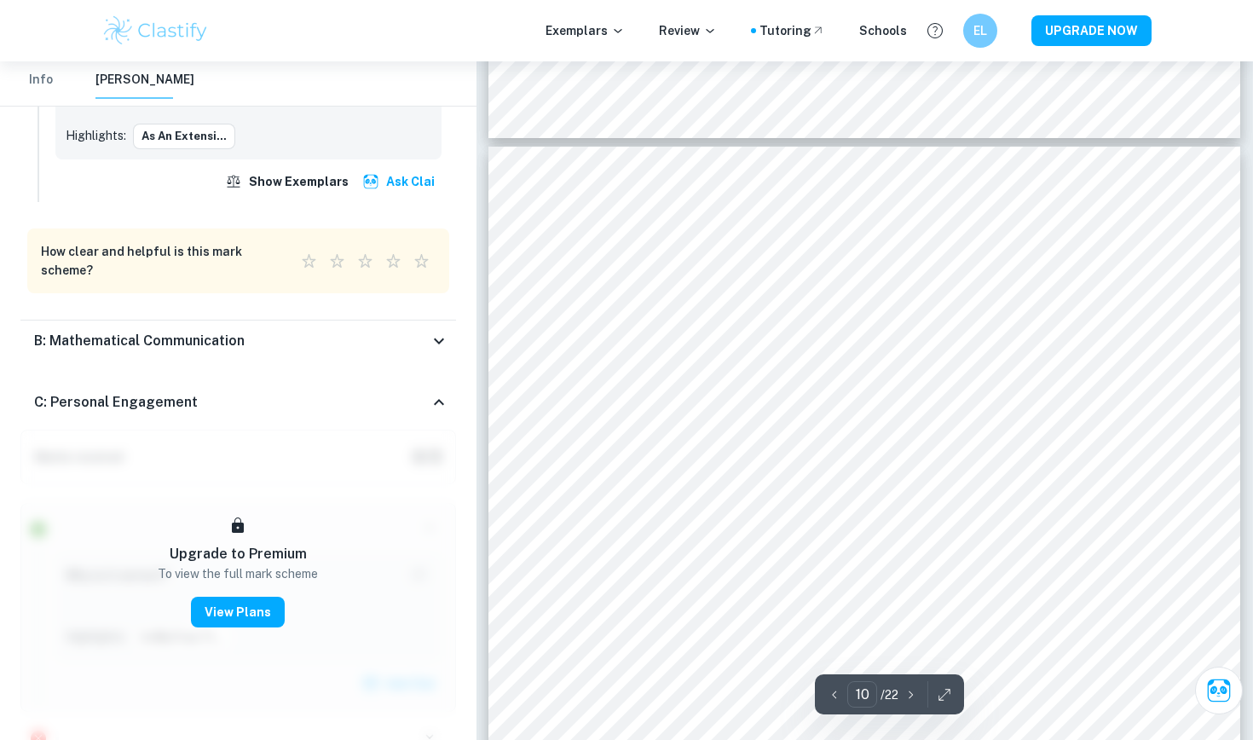
scroll to position [9939, 0]
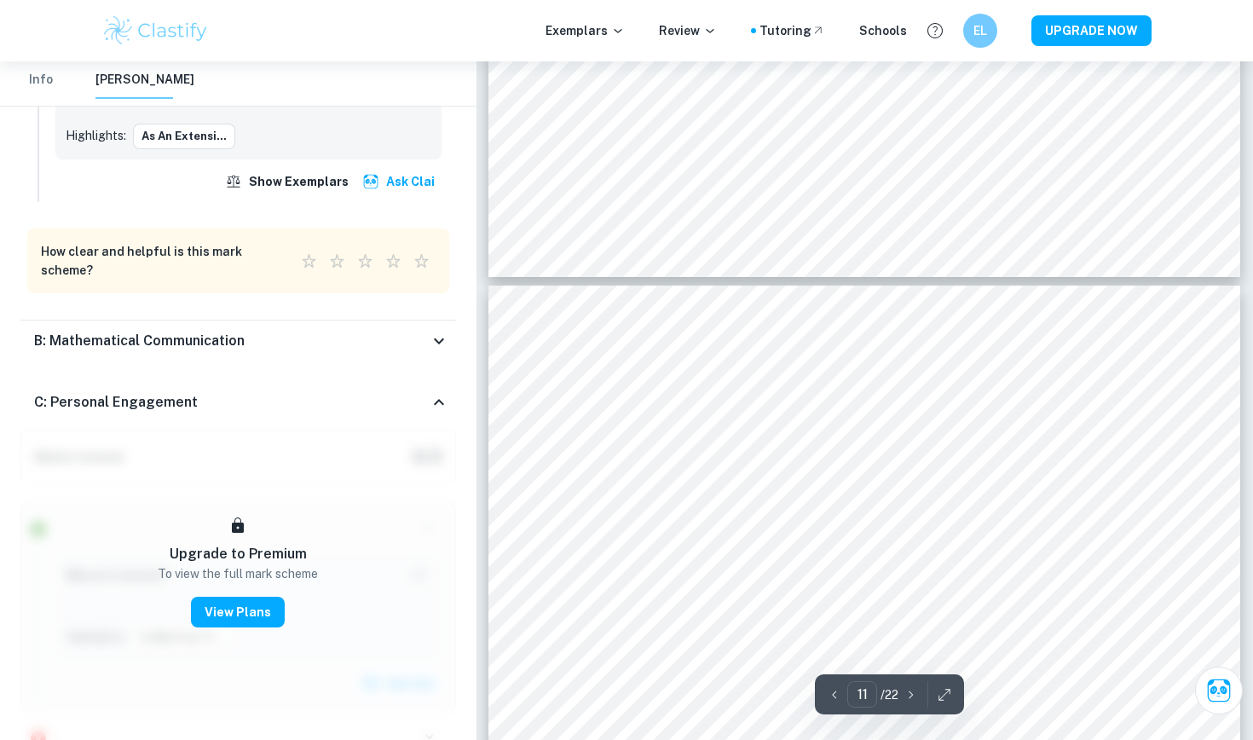
type input "12"
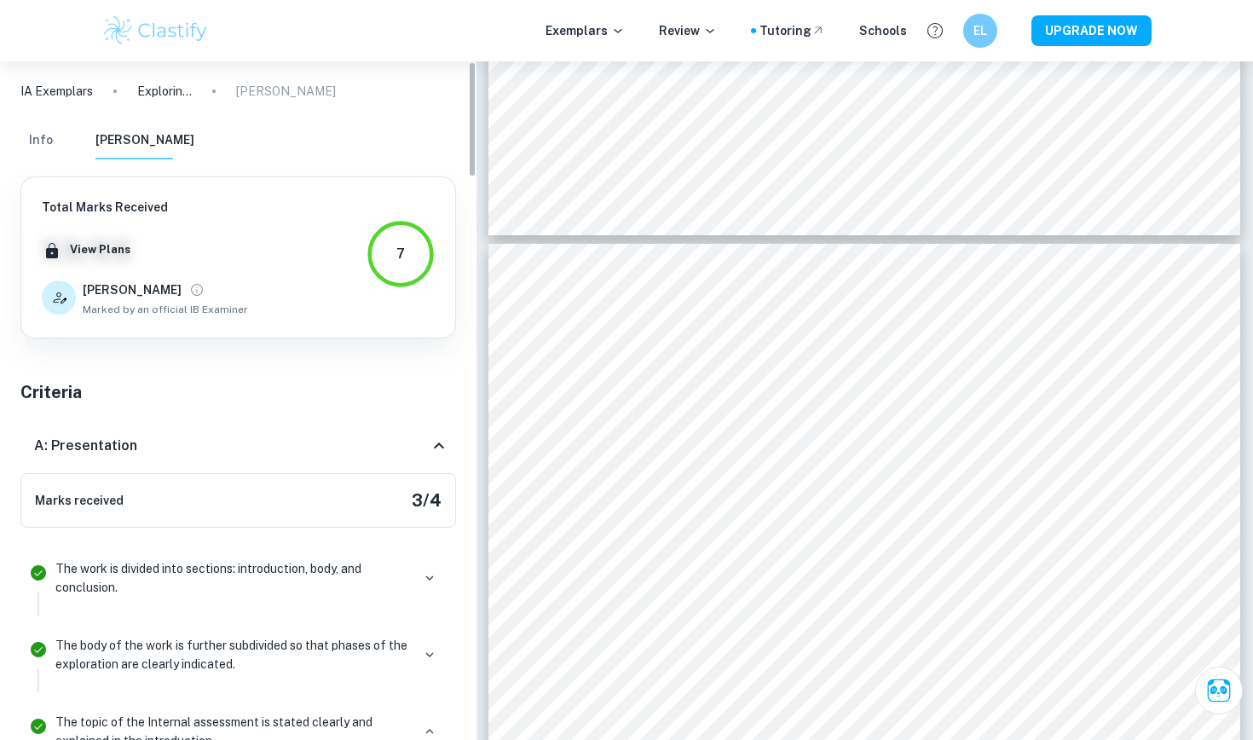
scroll to position [0, 0]
click at [38, 140] on button "Info" at bounding box center [40, 141] width 41 height 38
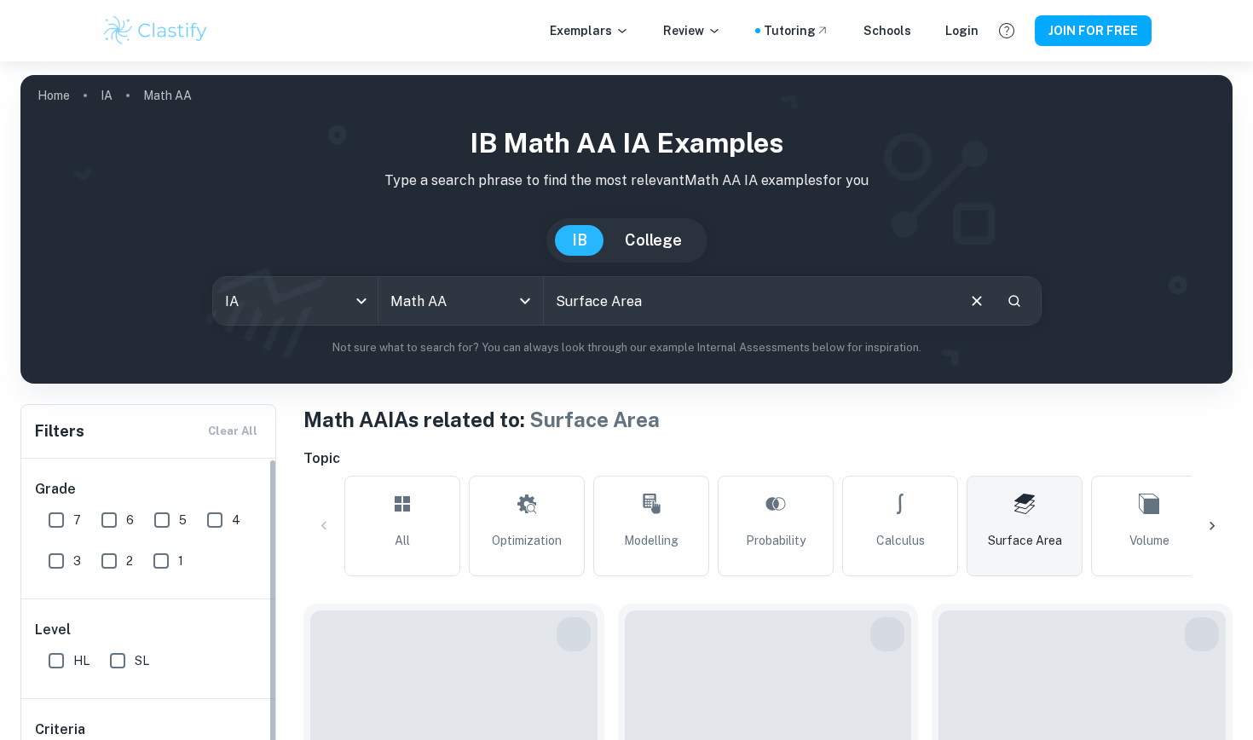
scroll to position [308, 0]
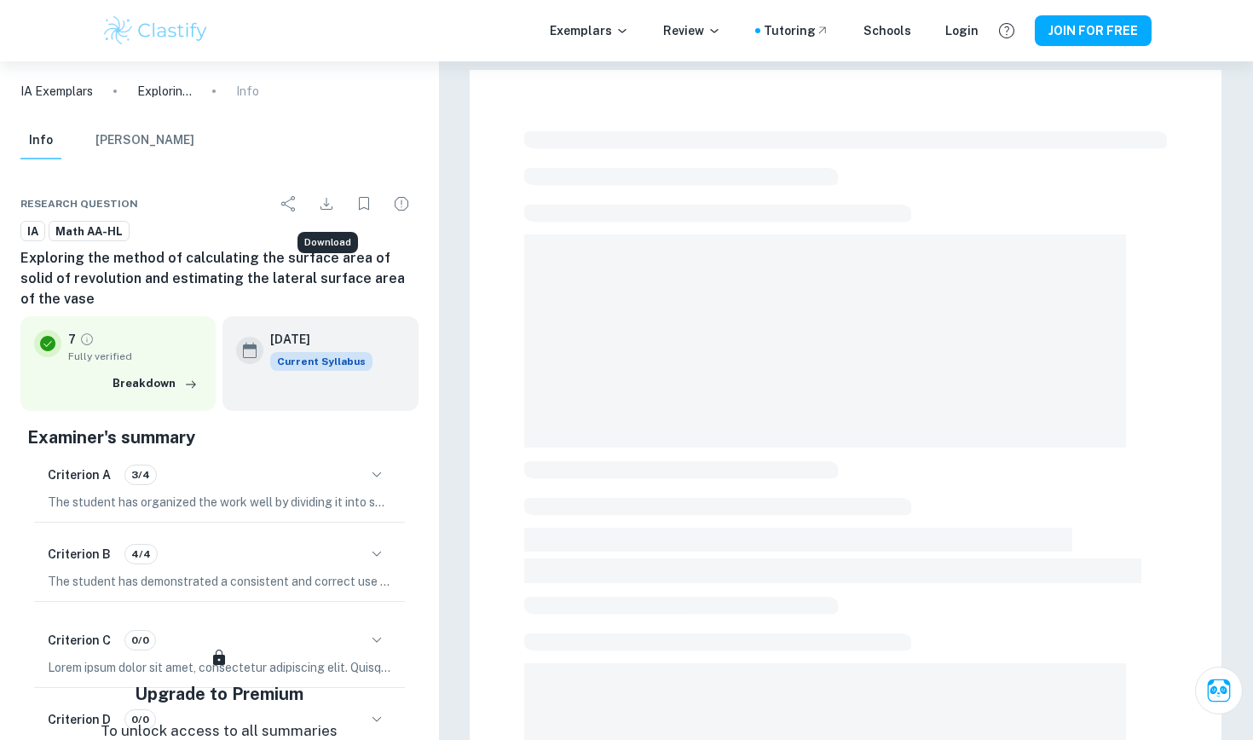
click at [325, 204] on icon "Download" at bounding box center [327, 204] width 12 height 12
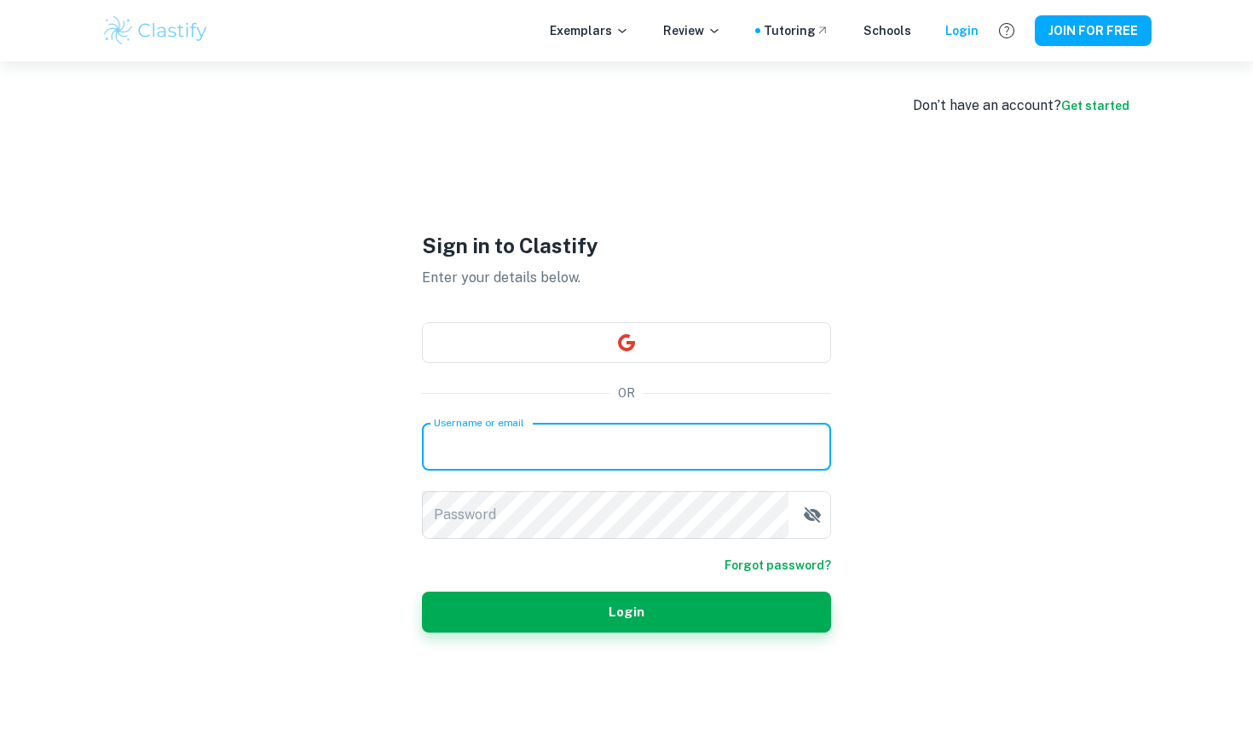
type input "[EMAIL_ADDRESS][DOMAIN_NAME]"
click at [627, 612] on button "Login" at bounding box center [626, 612] width 409 height 41
